Goal: Check status: Check status

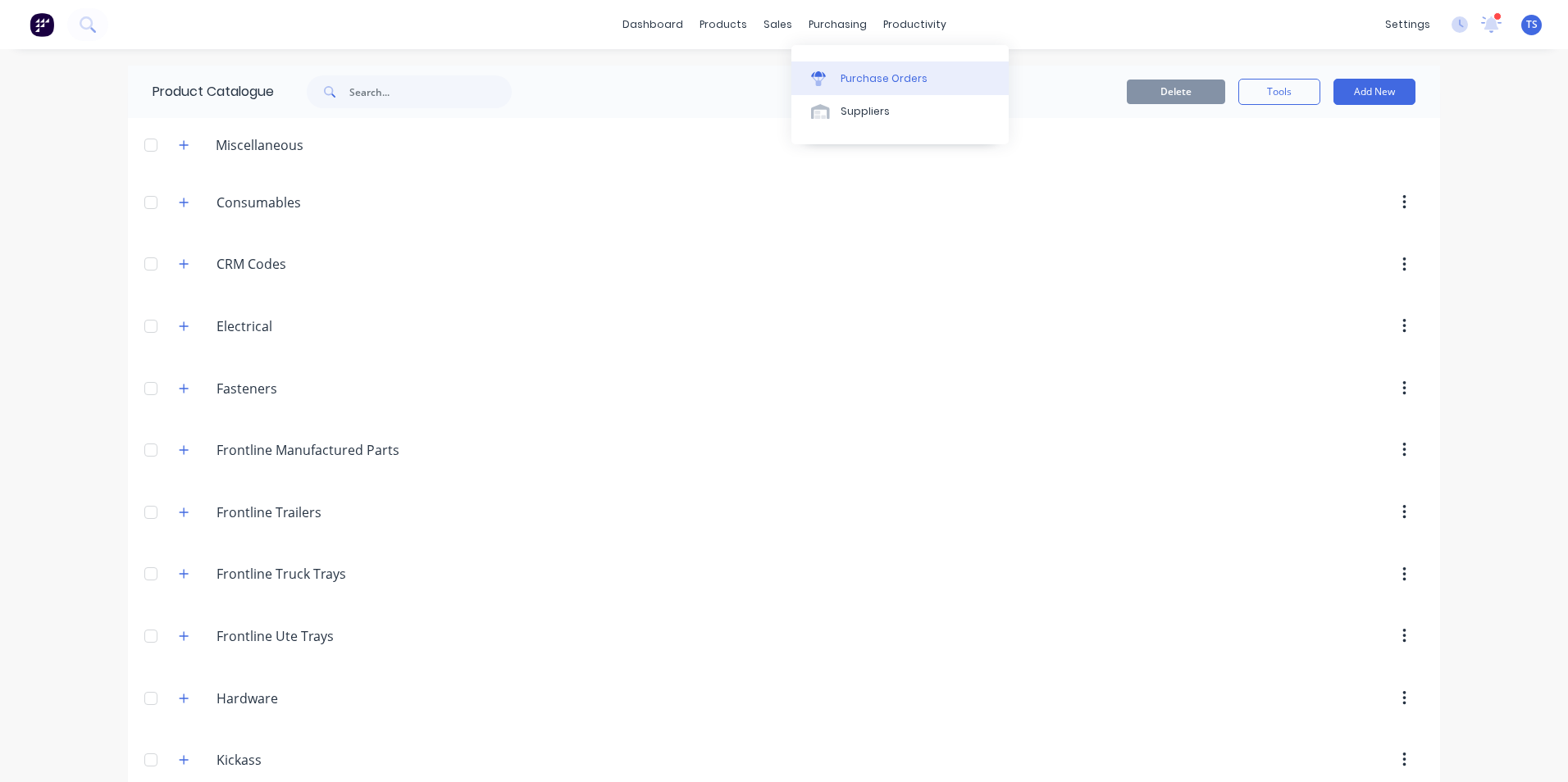
click at [850, 80] on div "Purchase Orders" at bounding box center [883, 79] width 87 height 15
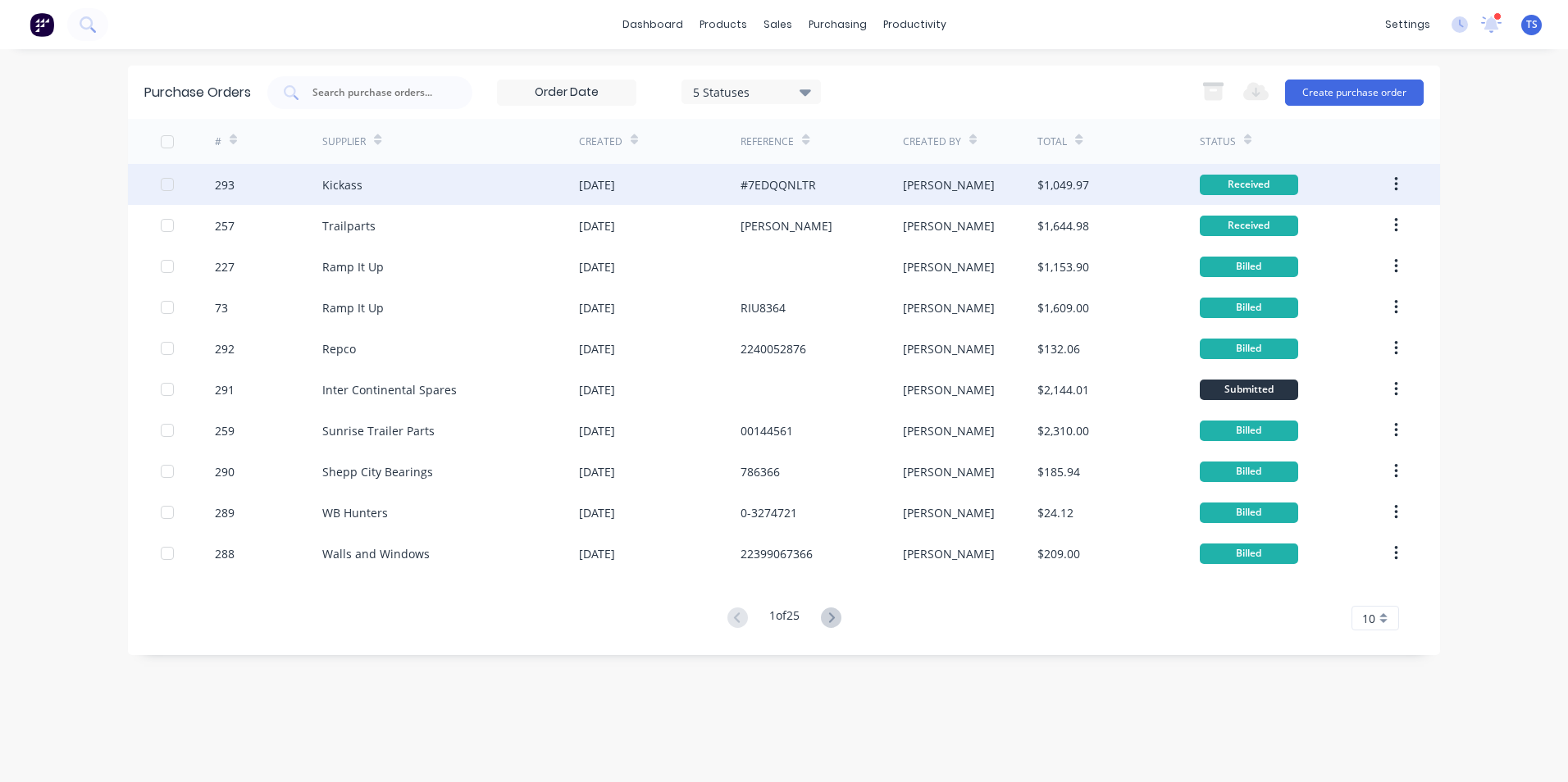
click at [328, 183] on div "Kickass" at bounding box center [343, 185] width 40 height 17
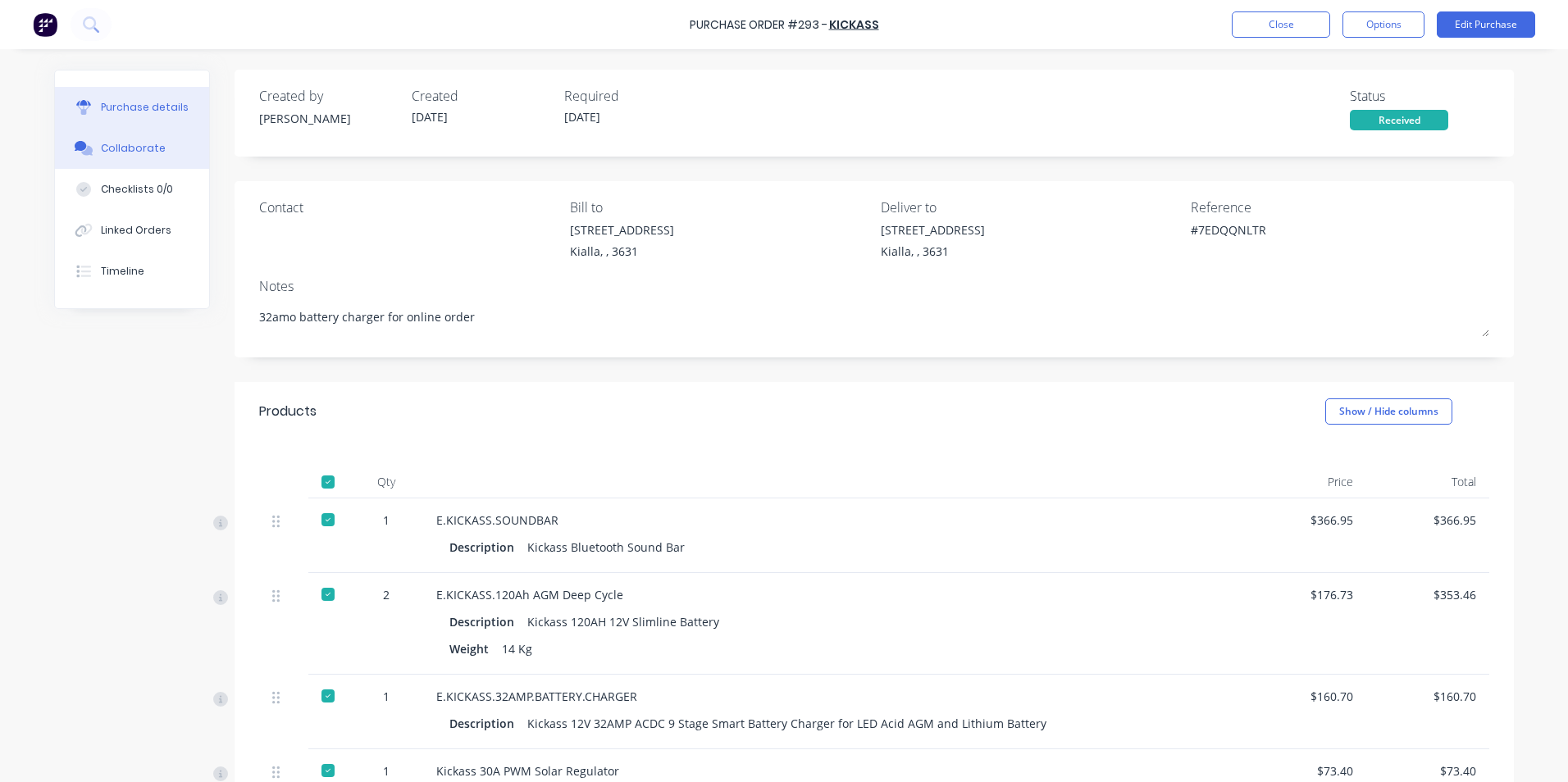
click at [133, 150] on div "Collaborate" at bounding box center [133, 149] width 65 height 15
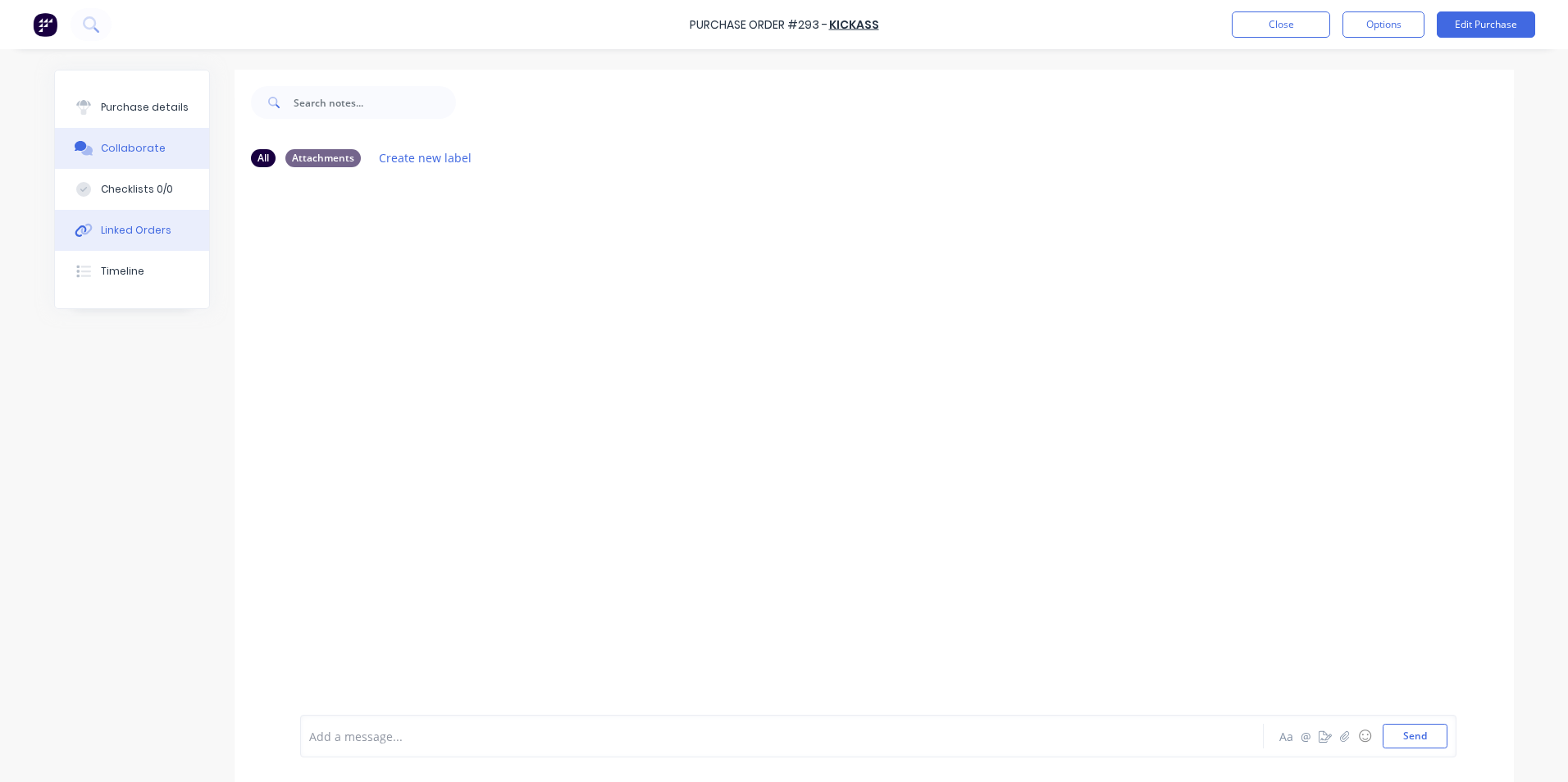
click at [137, 227] on div "Linked Orders" at bounding box center [136, 230] width 71 height 15
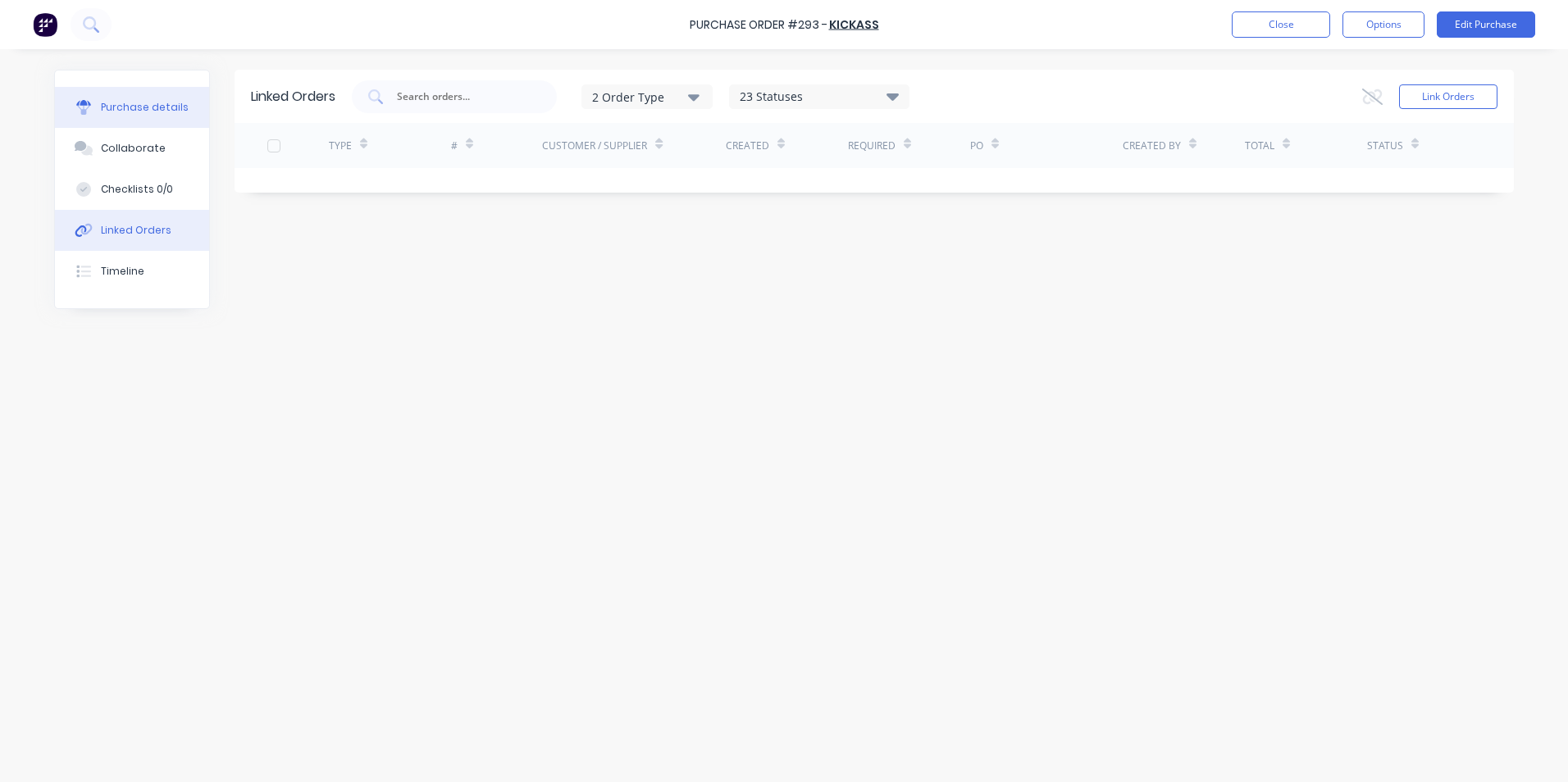
click at [147, 109] on div "Purchase details" at bounding box center [145, 108] width 87 height 15
type textarea "x"
